Goal: Task Accomplishment & Management: Use online tool/utility

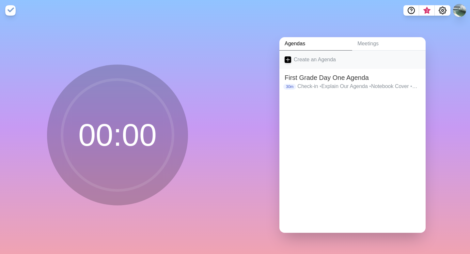
click at [289, 58] on icon at bounding box center [288, 60] width 7 height 7
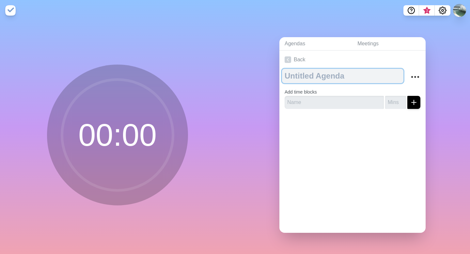
click at [301, 76] on textarea at bounding box center [343, 76] width 122 height 14
type textarea "a"
type textarea "2nd Grade (Both AM and WIN)"
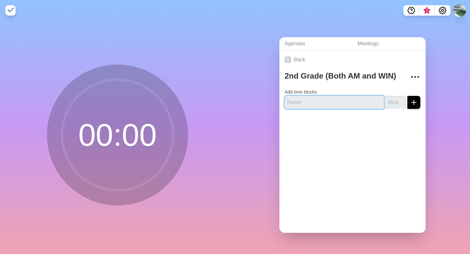
click at [328, 106] on input "text" at bounding box center [334, 102] width 99 height 13
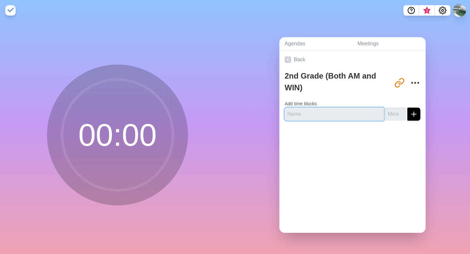
click at [312, 119] on input "text" at bounding box center [334, 114] width 99 height 13
type input "Check-in"
click at [394, 113] on input "number" at bounding box center [395, 114] width 21 height 13
type input "2"
click at [411, 110] on icon "submit" at bounding box center [414, 114] width 8 height 8
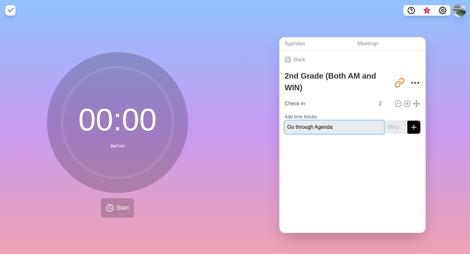
type input "Go through Agenda"
click at [399, 126] on input "number" at bounding box center [395, 127] width 21 height 13
type input "3"
click at [414, 127] on line "submit" at bounding box center [414, 127] width 0 height 5
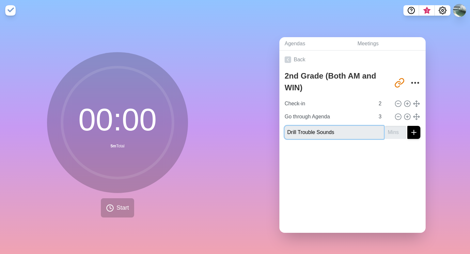
type input "Drill Trouble Sounds"
click at [395, 131] on input "number" at bounding box center [395, 132] width 21 height 13
type input "5"
click at [416, 134] on icon "submit" at bounding box center [414, 133] width 8 height 8
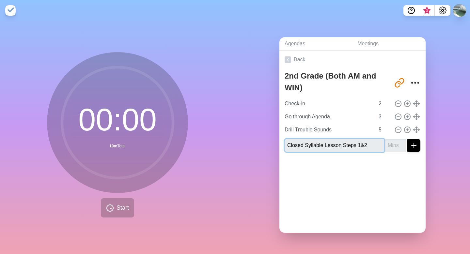
type input "Closed Syllable Lesson Steps 1&2"
click at [397, 148] on input "number" at bounding box center [395, 145] width 21 height 13
type input "5"
click at [413, 147] on icon "submit" at bounding box center [414, 146] width 8 height 8
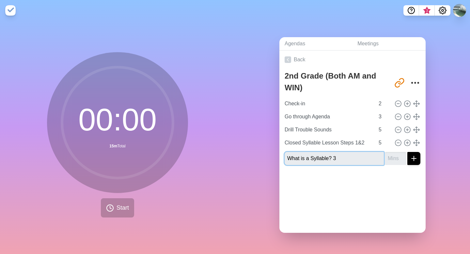
type input "What is a Syllable? 3"
click at [398, 158] on input "number" at bounding box center [395, 158] width 21 height 13
type input "5"
click at [417, 159] on line "submit" at bounding box center [414, 159] width 5 height 0
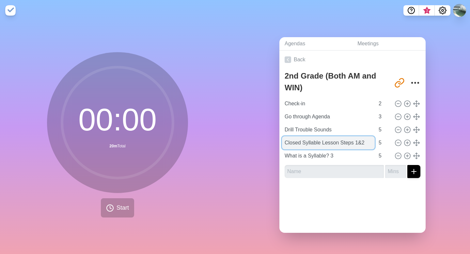
click at [366, 141] on input "Closed Syllable Lesson Steps 1&2" at bounding box center [328, 143] width 93 height 13
click at [284, 144] on input "Closed Syllable Lesson" at bounding box center [328, 143] width 93 height 13
type input "Steps 1&2 Closed Syllable Lesson"
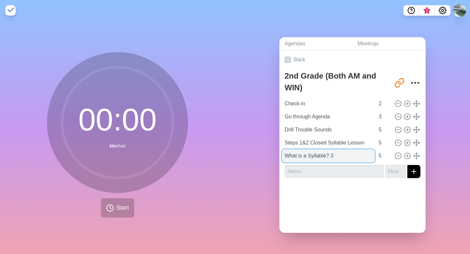
click at [335, 156] on input "What is a Syllable? 3" at bounding box center [328, 156] width 93 height 13
click at [285, 156] on input "What is a Syllable?" at bounding box center [328, 156] width 93 height 13
type input "Step 3 What is a Syllable?"
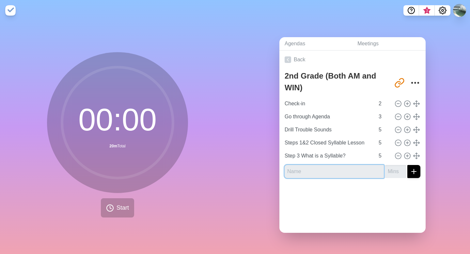
click at [295, 172] on input "text" at bounding box center [334, 171] width 99 height 13
type input "Steps 4&5 Intro Closed Syllable"
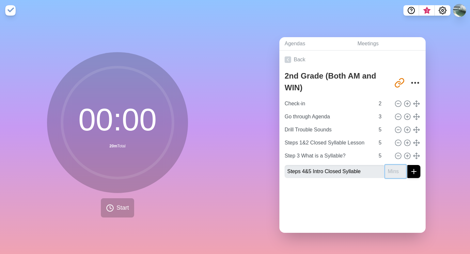
click at [388, 172] on input "number" at bounding box center [395, 171] width 21 height 13
type input "5"
type input "10"
click at [276, 175] on div "Agendas Meetings Back 2nd Grade (Both AM and WIN) [URL][DOMAIN_NAME] Check-in 2…" at bounding box center [352, 138] width 235 height 234
click at [290, 59] on icon at bounding box center [288, 60] width 7 height 7
